Goal: Information Seeking & Learning: Learn about a topic

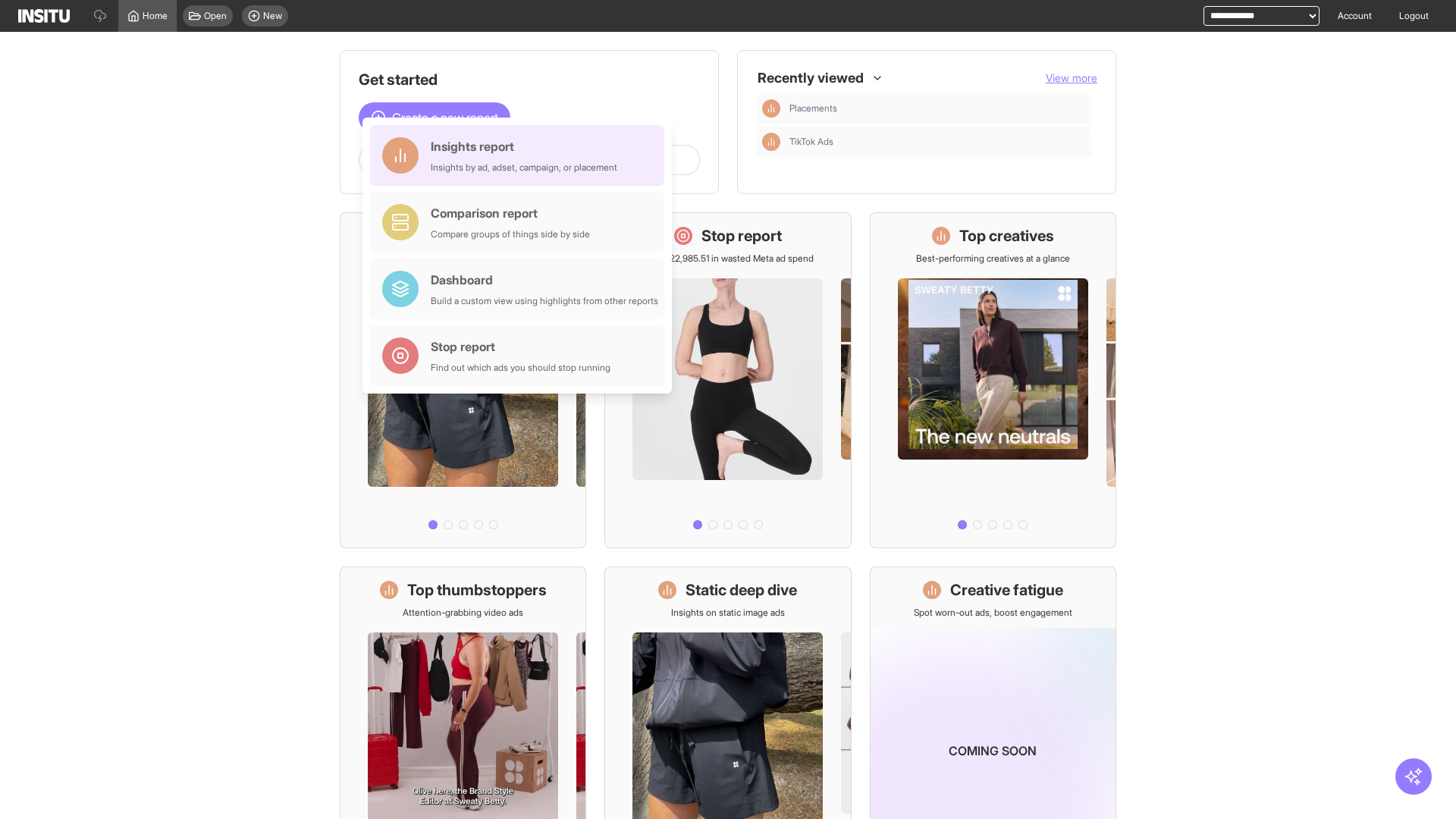
click at [521, 155] on div "Insights report Insights by ad, adset, campaign, or placement" at bounding box center [523, 155] width 187 height 37
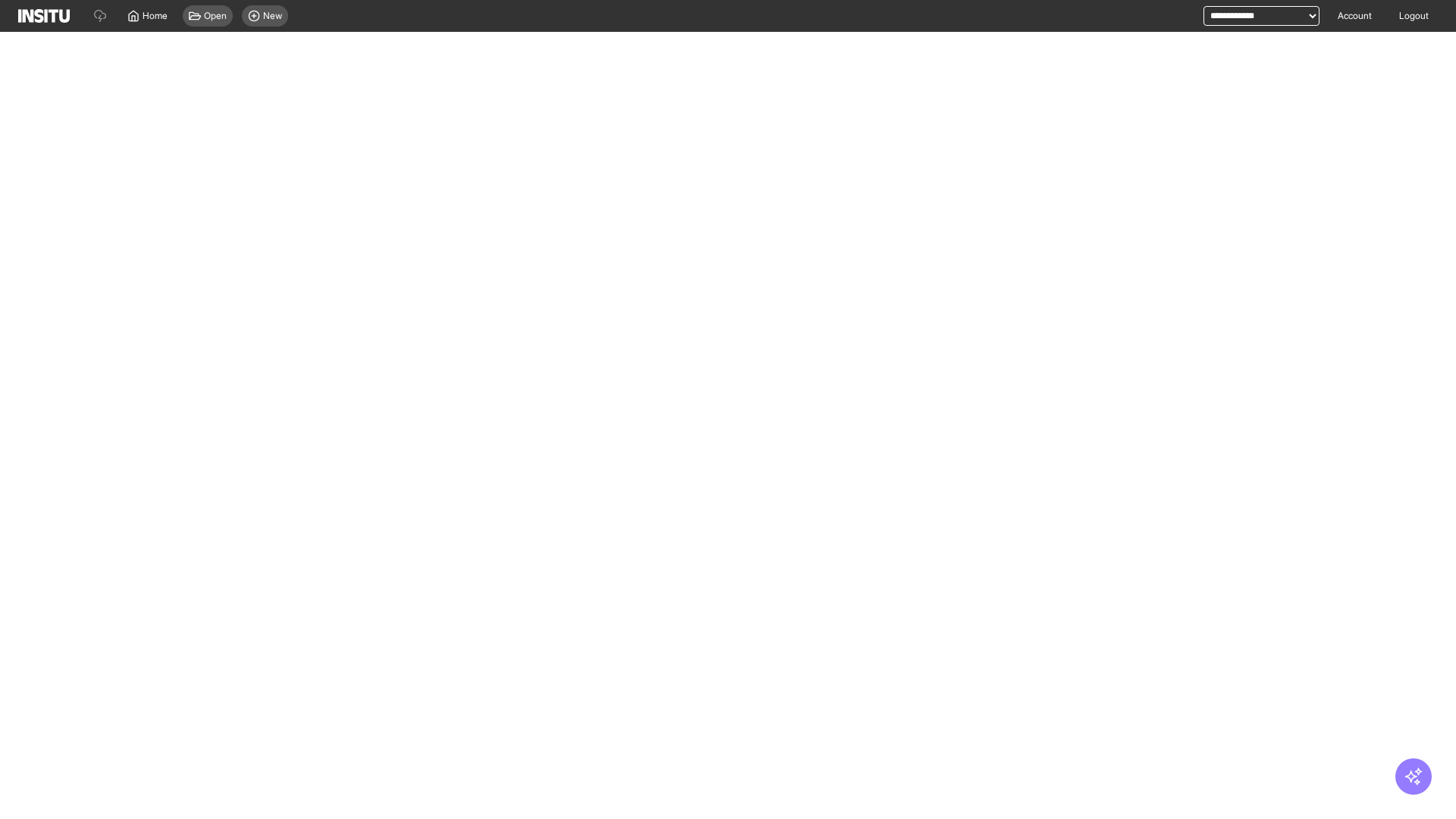
select select "**"
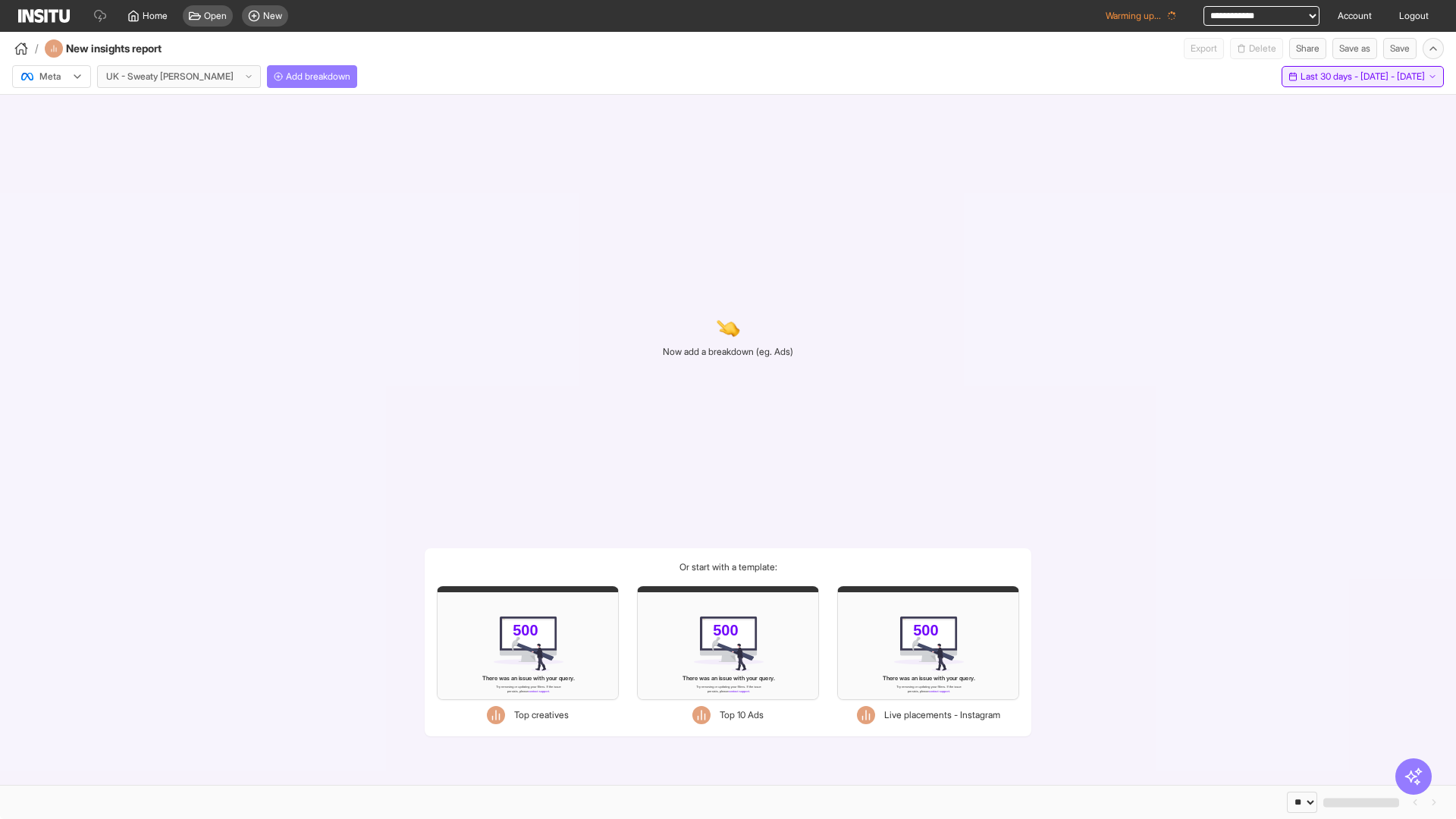
click at [1329, 76] on span "Last 30 days - [DATE] - [DATE]" at bounding box center [1363, 76] width 125 height 12
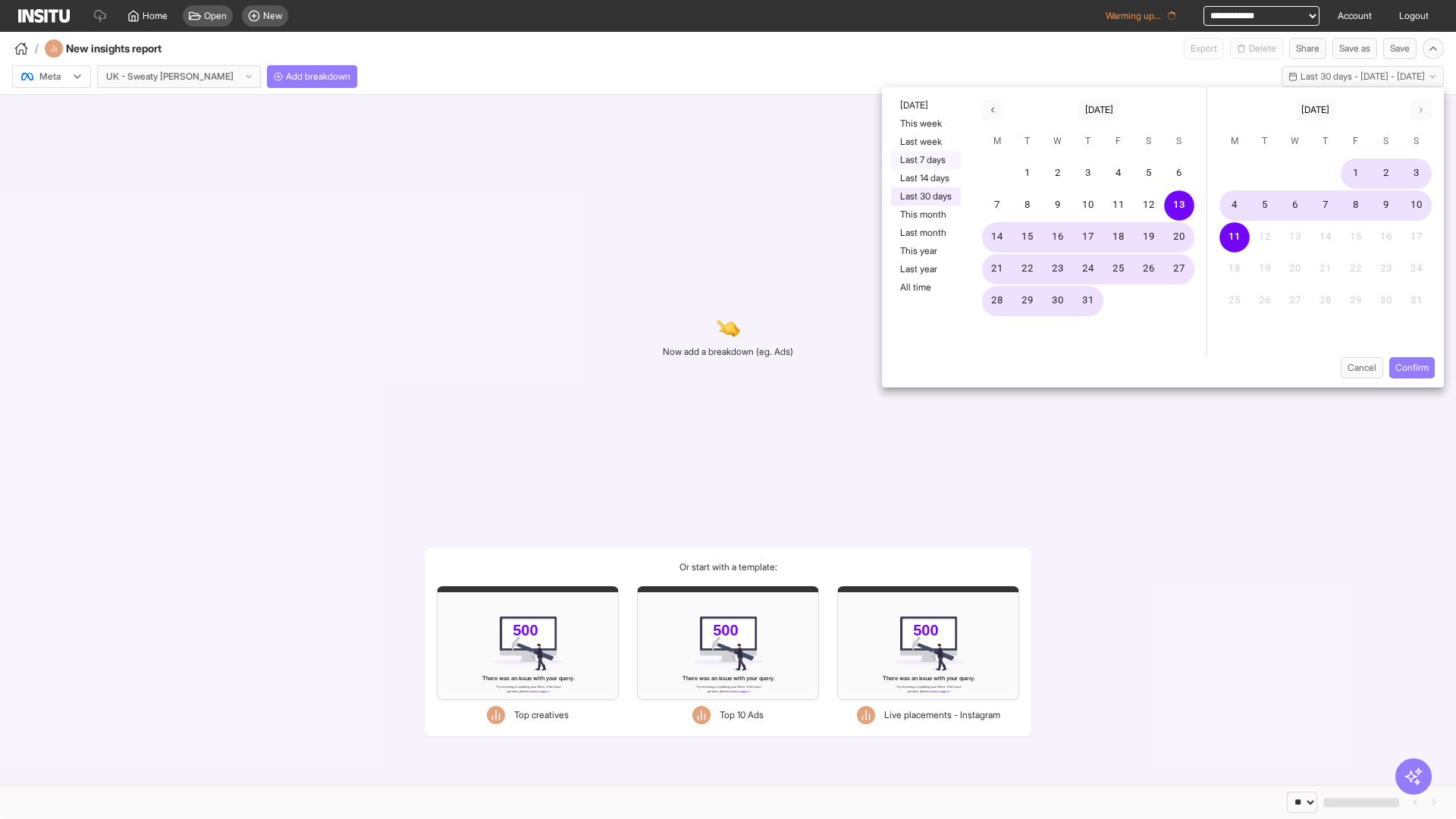
click at [925, 160] on button "Last 7 days" at bounding box center [926, 160] width 70 height 18
